Goal: Task Accomplishment & Management: Use online tool/utility

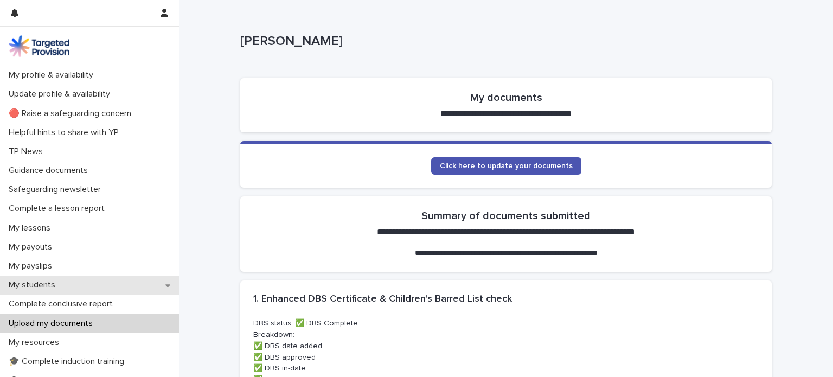
click at [35, 287] on p "My students" at bounding box center [34, 285] width 60 height 10
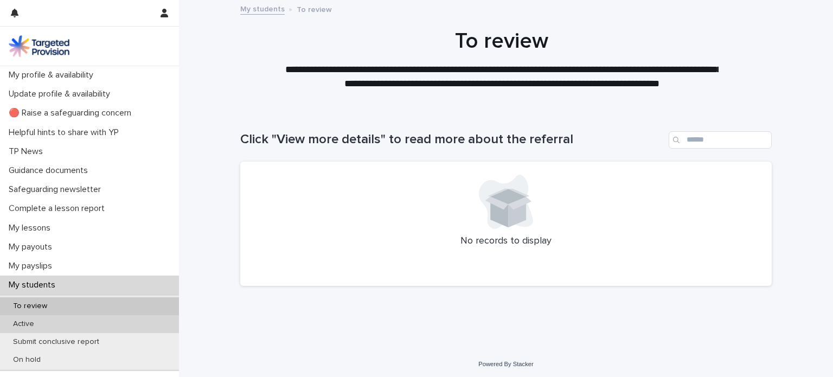
click at [23, 323] on p "Active" at bounding box center [23, 324] width 39 height 9
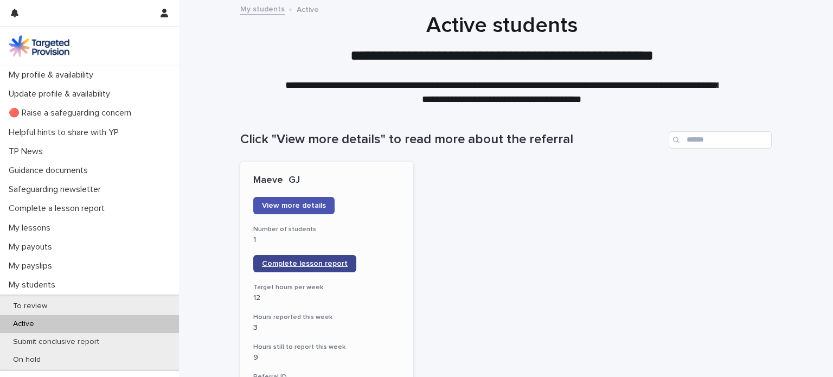
click at [296, 262] on span "Complete lesson report" at bounding box center [305, 264] width 86 height 8
